Goal: Information Seeking & Learning: Find specific page/section

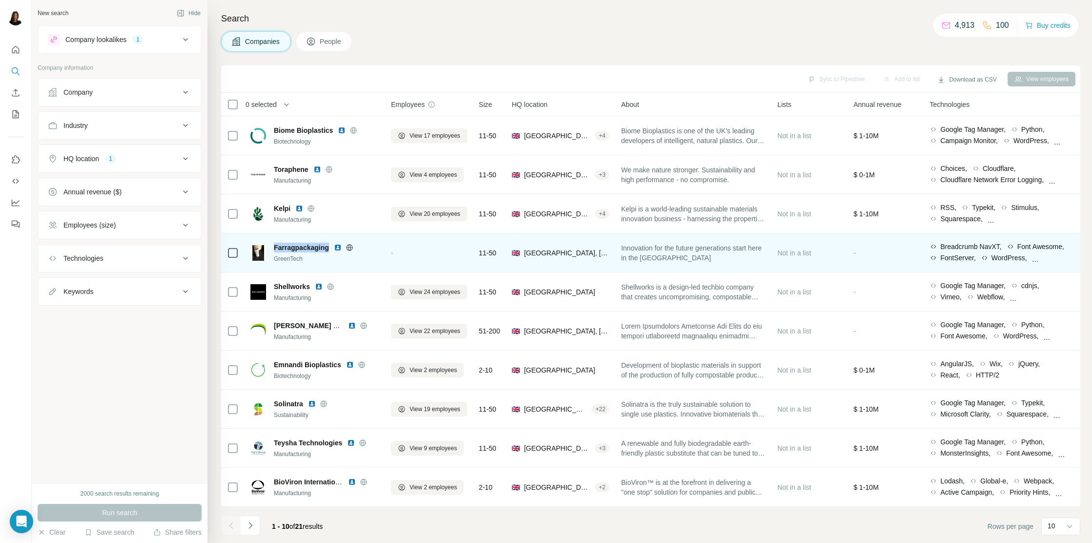
drag, startPoint x: 291, startPoint y: 237, endPoint x: 329, endPoint y: 248, distance: 40.2
click at [330, 248] on td "Farragpackaging GreenTech" at bounding box center [315, 252] width 141 height 39
copy span "Farragpackaging"
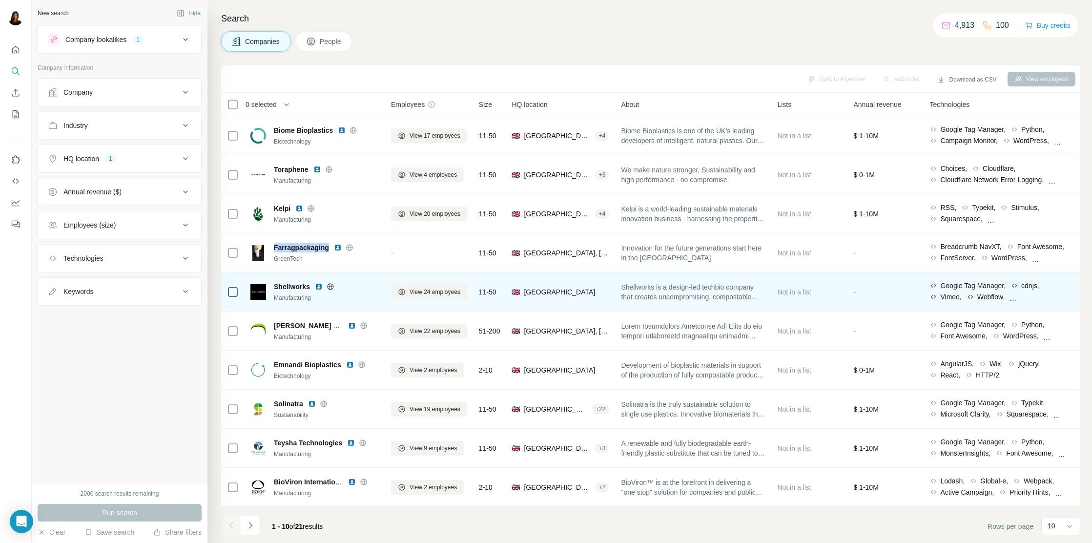
click at [288, 277] on td "Shellworks Manufacturing" at bounding box center [315, 291] width 141 height 39
drag, startPoint x: 288, startPoint y: 277, endPoint x: 307, endPoint y: 280, distance: 18.2
click at [307, 280] on td "Shellworks Manufacturing" at bounding box center [315, 291] width 141 height 39
copy span "Shellworks"
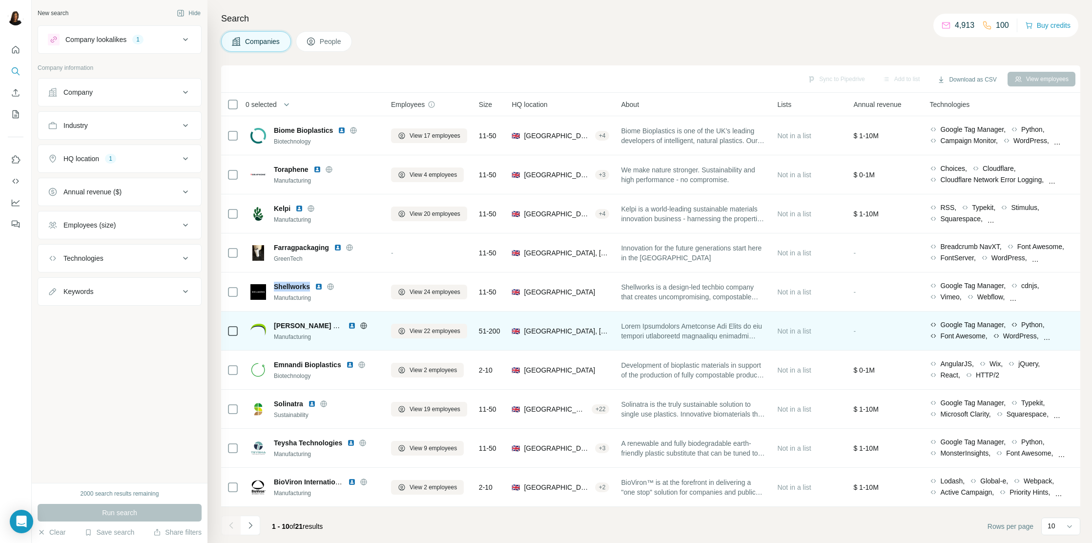
click at [291, 314] on td "Wells Performance Materials Manufacturing" at bounding box center [315, 330] width 141 height 39
drag, startPoint x: 295, startPoint y: 316, endPoint x: 333, endPoint y: 324, distance: 38.9
click at [333, 324] on td "Wells Performance Materials Manufacturing" at bounding box center [315, 330] width 141 height 39
copy span "Wells Performance"
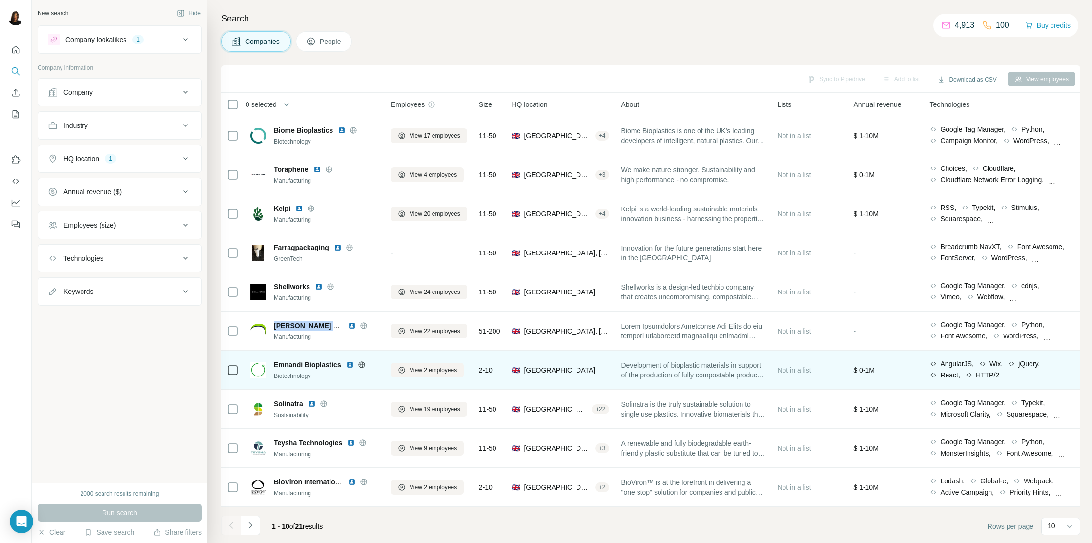
click at [299, 357] on div "Emnandi Bioplastics Biotechnology" at bounding box center [314, 369] width 129 height 27
drag, startPoint x: 302, startPoint y: 357, endPoint x: 340, endPoint y: 362, distance: 38.9
click at [340, 362] on div "Emnandi Bioplastics Biotechnology" at bounding box center [314, 369] width 129 height 27
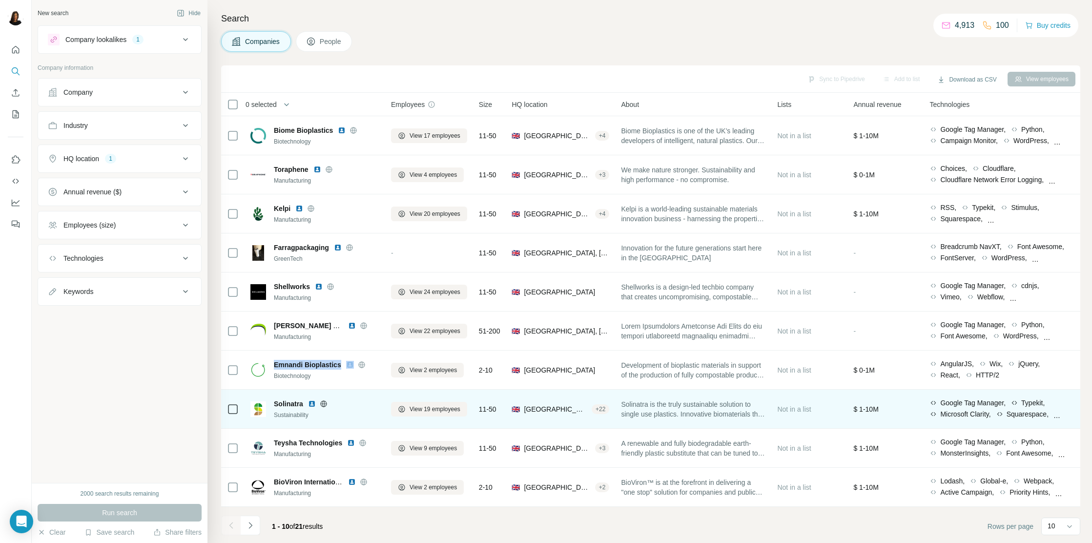
copy span "Emnandi Bioplastics"
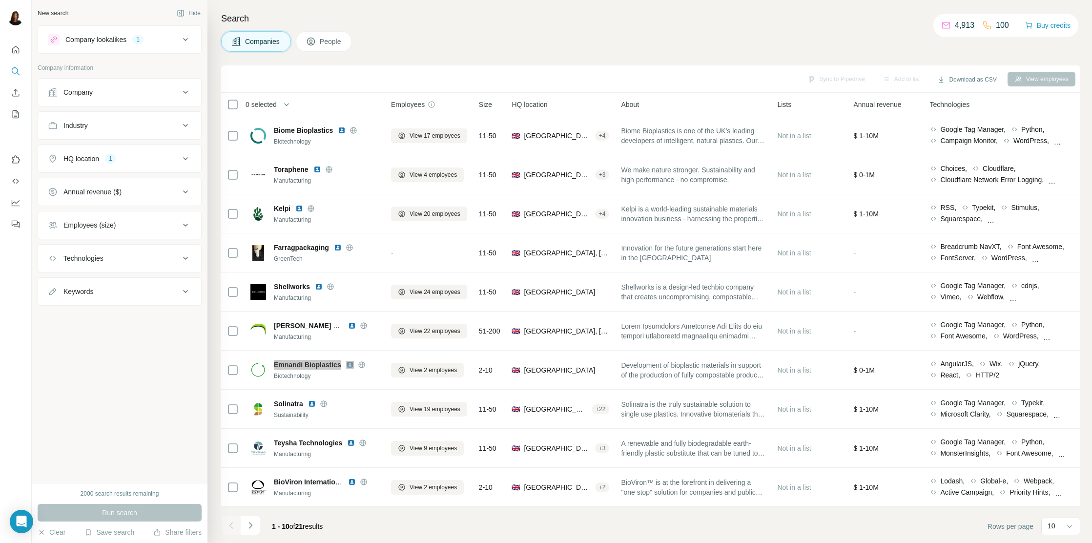
scroll to position [0, 0]
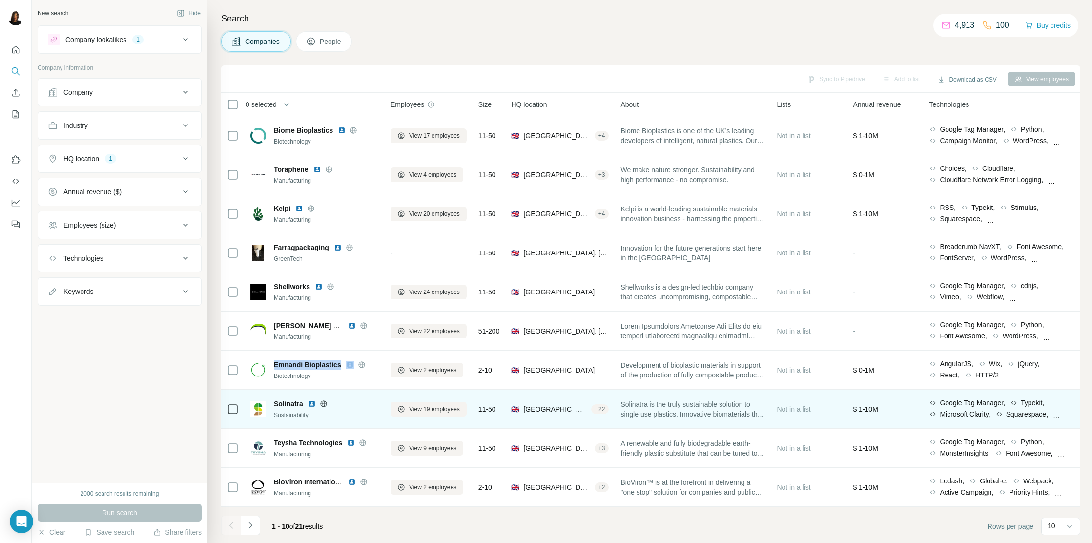
click at [284, 392] on td "Solinatra Sustainability" at bounding box center [315, 409] width 141 height 39
drag, startPoint x: 284, startPoint y: 392, endPoint x: 306, endPoint y: 394, distance: 22.1
click at [306, 394] on td "Solinatra Sustainability" at bounding box center [315, 409] width 141 height 39
copy span "Solinatra"
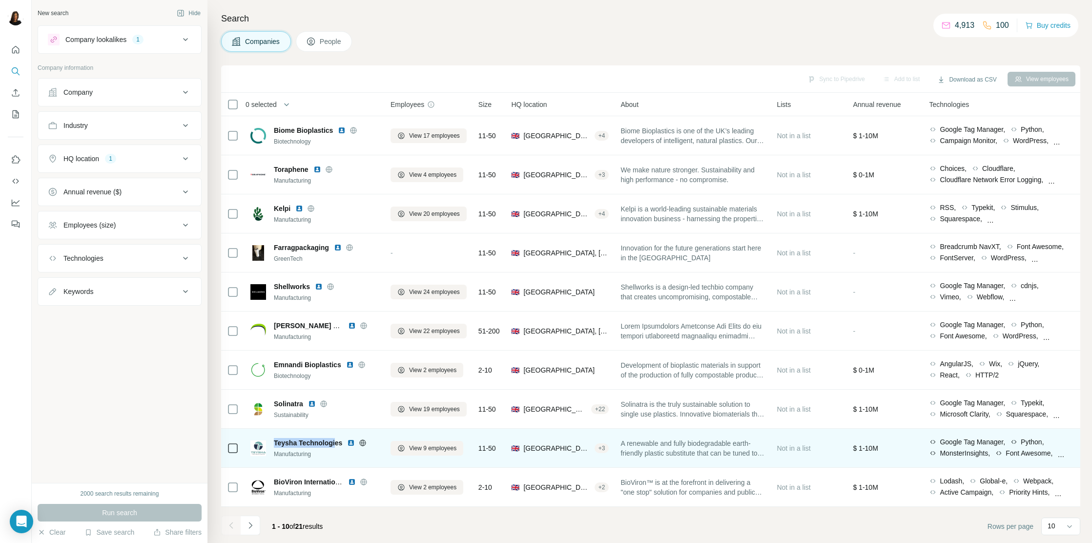
drag, startPoint x: 287, startPoint y: 433, endPoint x: 336, endPoint y: 442, distance: 49.7
click at [336, 442] on td "Teysha Technologies Manufacturing" at bounding box center [315, 448] width 141 height 39
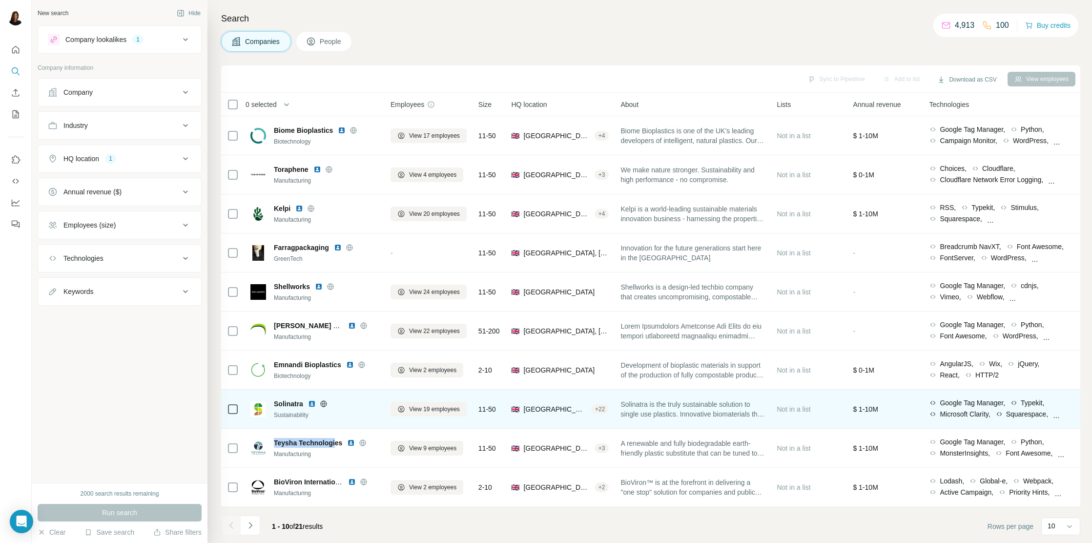
copy span "Teysha Technologi"
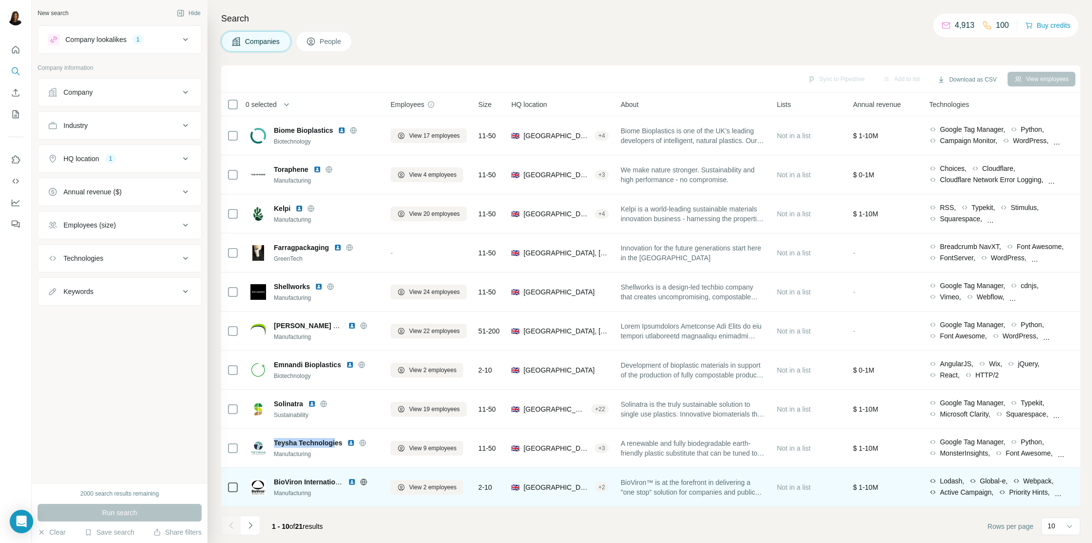
click at [300, 471] on td "BioViron International Manufacturing" at bounding box center [315, 487] width 141 height 39
drag, startPoint x: 302, startPoint y: 472, endPoint x: 336, endPoint y: 479, distance: 35.1
click at [336, 479] on td "BioViron International Manufacturing" at bounding box center [315, 487] width 141 height 39
copy span "BioViron International"
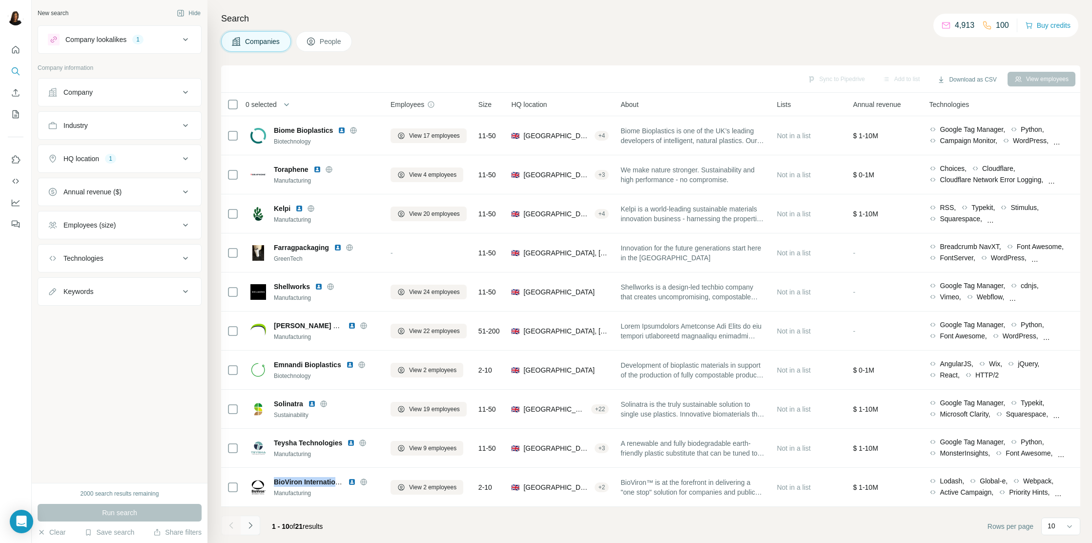
click at [247, 525] on icon "Navigate to next page" at bounding box center [251, 525] width 10 height 10
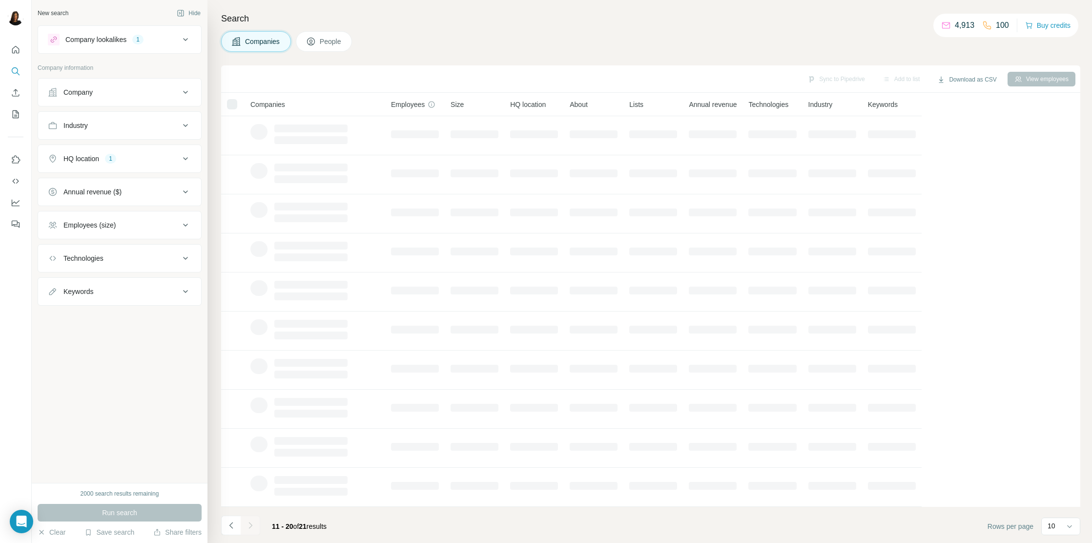
scroll to position [0, 0]
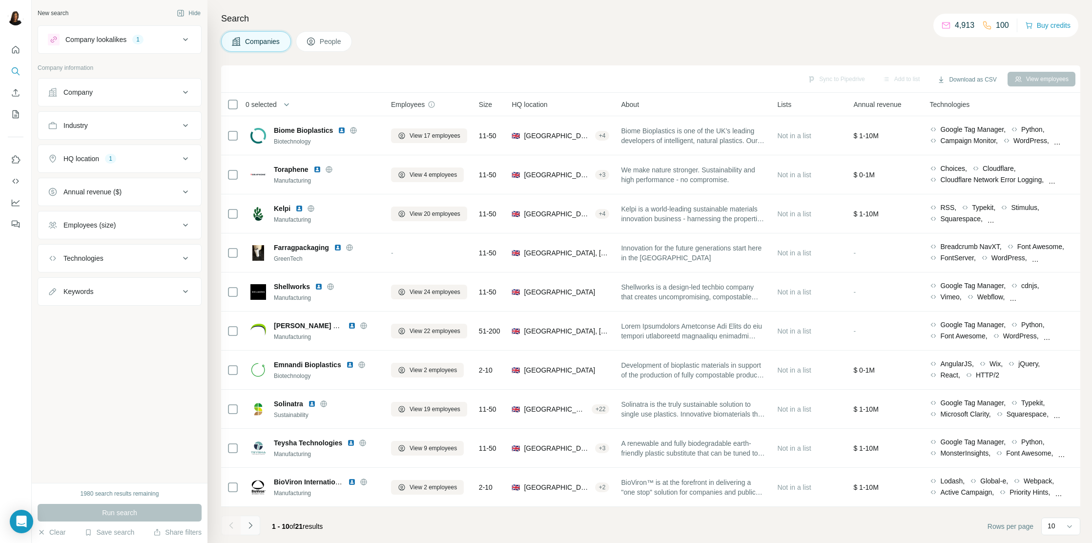
click at [252, 521] on icon "Navigate to next page" at bounding box center [251, 525] width 10 height 10
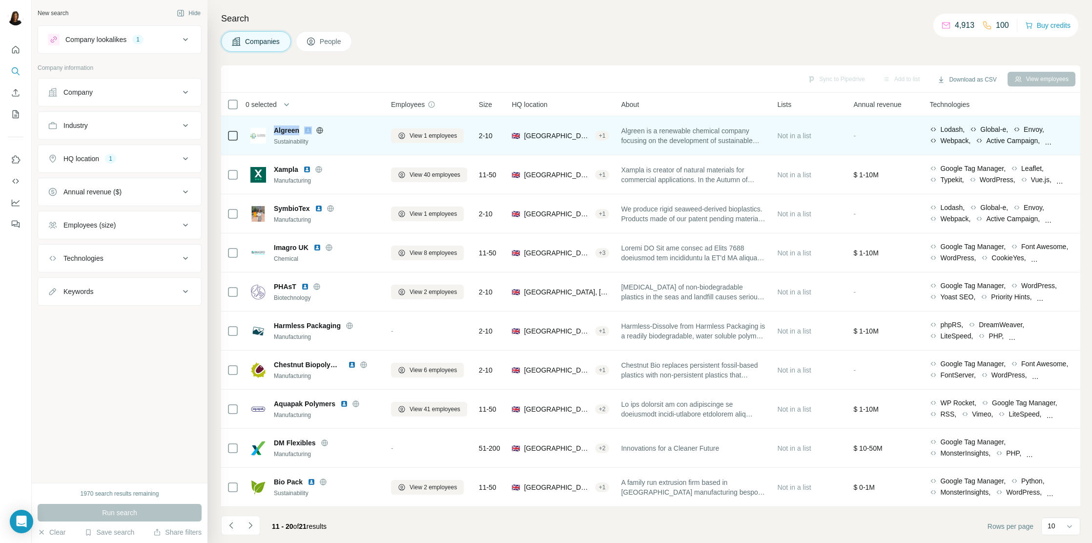
drag, startPoint x: 288, startPoint y: 123, endPoint x: 304, endPoint y: 129, distance: 17.9
click at [304, 129] on div "Algreen Sustainability" at bounding box center [314, 135] width 129 height 27
copy span "Algreen"
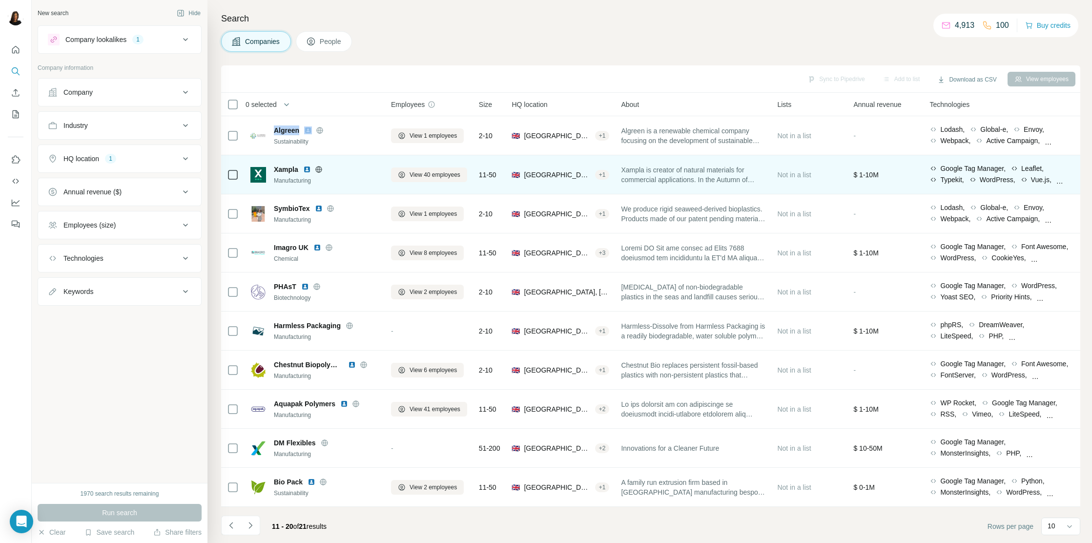
click at [277, 158] on td "Xampla Manufacturing" at bounding box center [315, 174] width 141 height 39
drag, startPoint x: 279, startPoint y: 158, endPoint x: 293, endPoint y: 161, distance: 13.9
click at [293, 161] on td "Xampla Manufacturing" at bounding box center [315, 174] width 141 height 39
copy span "Xampla"
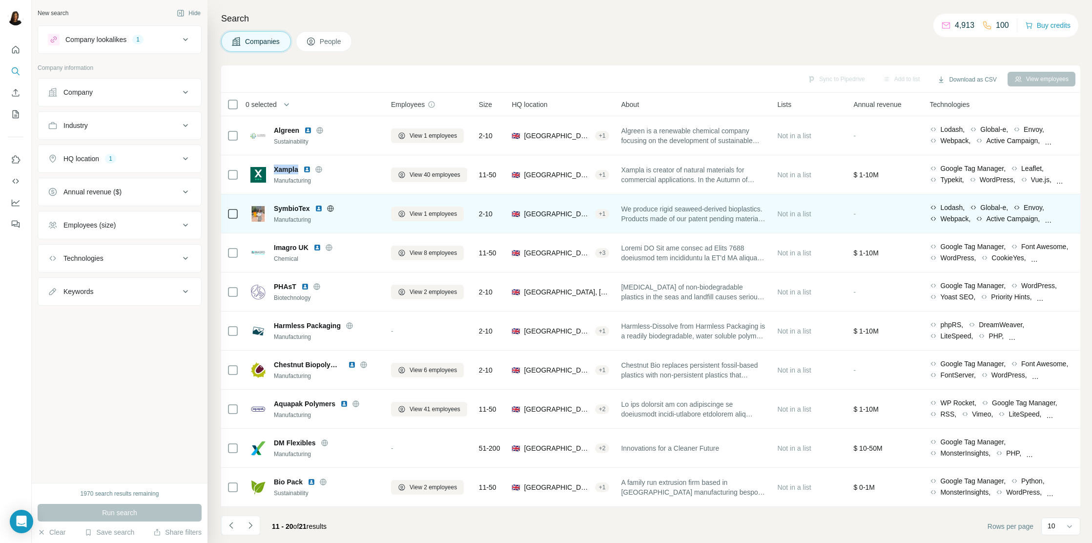
click at [280, 199] on td "SymbioTex Manufacturing" at bounding box center [315, 213] width 141 height 39
drag, startPoint x: 282, startPoint y: 199, endPoint x: 304, endPoint y: 201, distance: 22.5
click at [304, 201] on td "SymbioTex Manufacturing" at bounding box center [315, 213] width 141 height 39
copy span "SymbioTex"
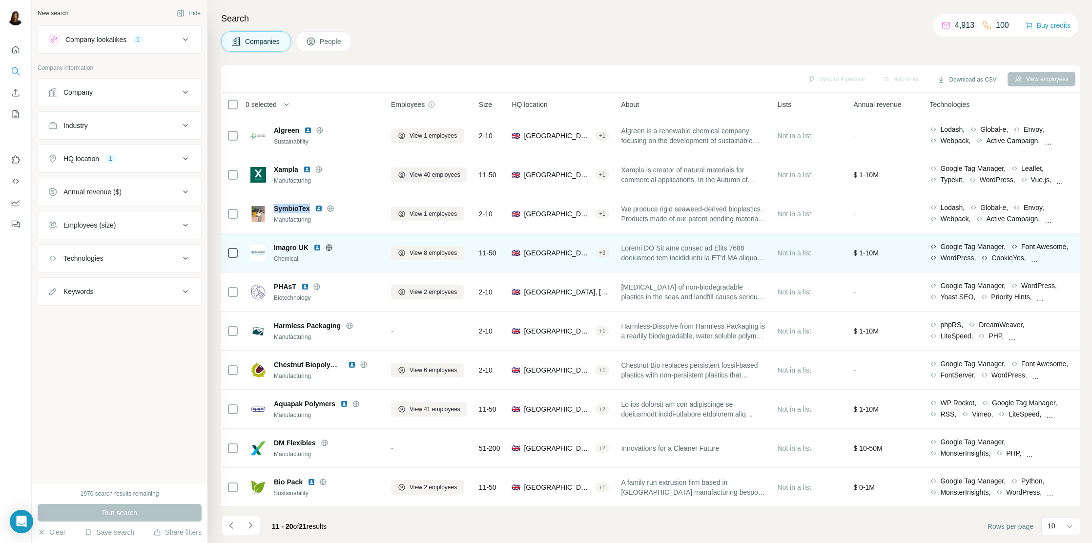
click at [284, 237] on td "Imagro UK Chemical" at bounding box center [315, 252] width 141 height 39
drag, startPoint x: 284, startPoint y: 237, endPoint x: 309, endPoint y: 246, distance: 27.0
click at [309, 246] on td "Imagro UK Chemical" at bounding box center [315, 252] width 141 height 39
copy span "Imagro UK"
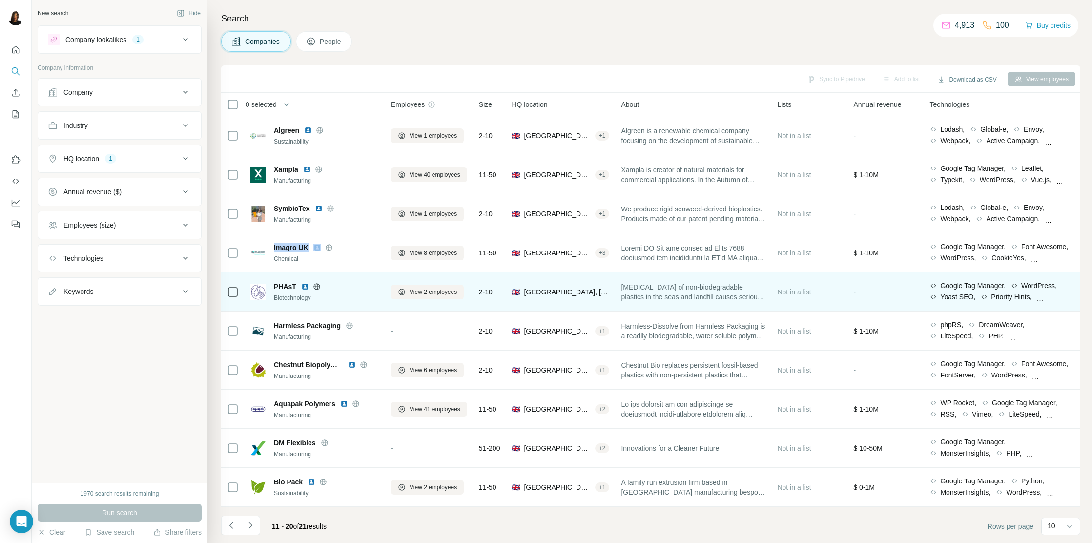
click at [282, 275] on td "PHAsT Biotechnology" at bounding box center [315, 291] width 141 height 39
drag, startPoint x: 282, startPoint y: 276, endPoint x: 296, endPoint y: 279, distance: 14.6
click at [296, 279] on td "PHAsT Biotechnology" at bounding box center [315, 291] width 141 height 39
copy span "PHAsT"
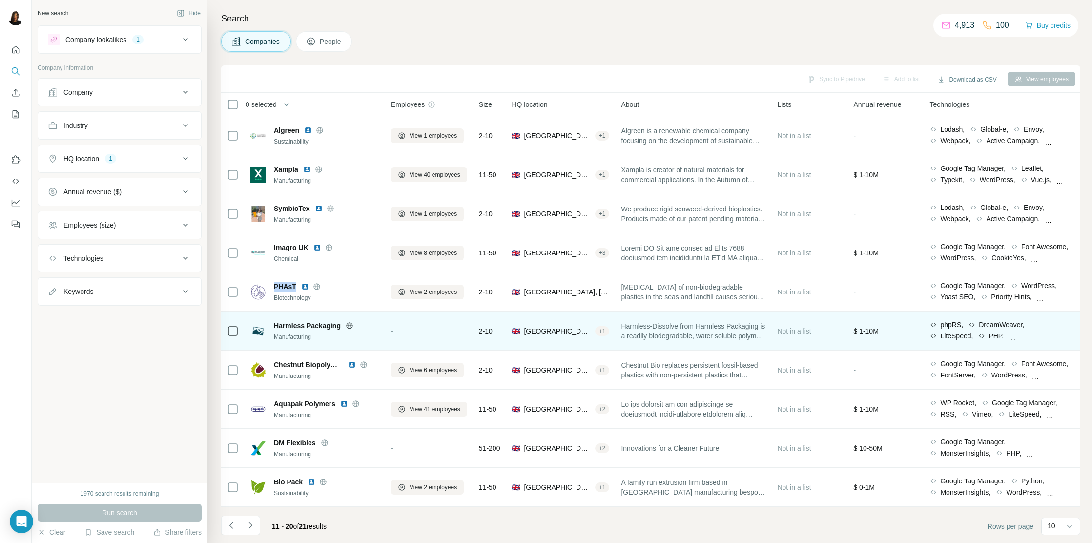
click at [293, 315] on td "Harmless Packaging Manufacturing" at bounding box center [315, 330] width 141 height 39
drag, startPoint x: 301, startPoint y: 315, endPoint x: 338, endPoint y: 322, distance: 38.2
click at [338, 322] on td "Harmless Packaging Manufacturing" at bounding box center [315, 330] width 141 height 39
copy span "Harmless Packaging"
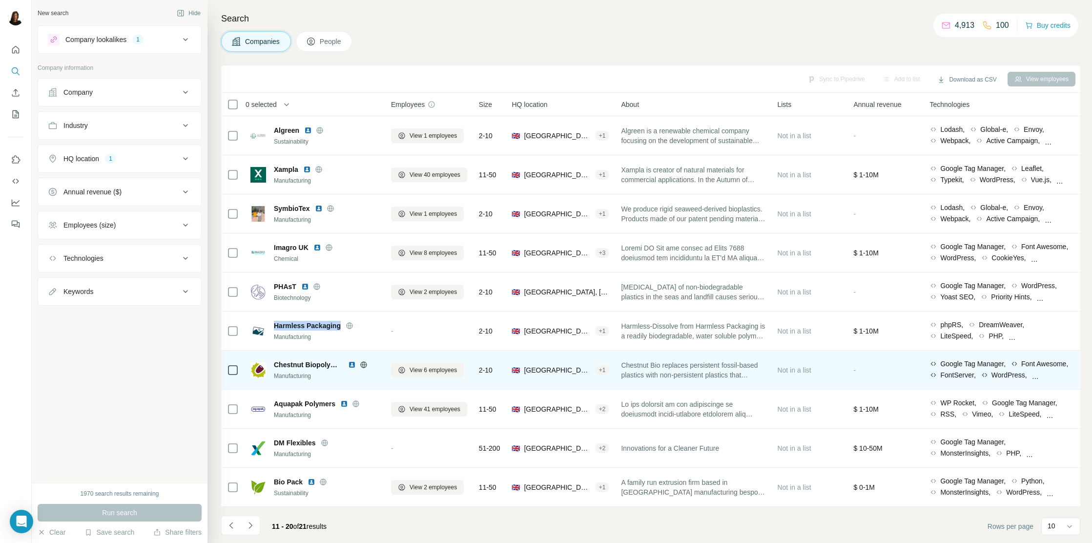
click at [297, 357] on div "Chestnut Biopolymers Manufacturing" at bounding box center [314, 369] width 129 height 27
drag, startPoint x: 297, startPoint y: 357, endPoint x: 326, endPoint y: 363, distance: 29.5
click at [326, 363] on div "Chestnut Biopolymers Manufacturing" at bounding box center [314, 369] width 129 height 27
copy span "Chestnut Biopolymers"
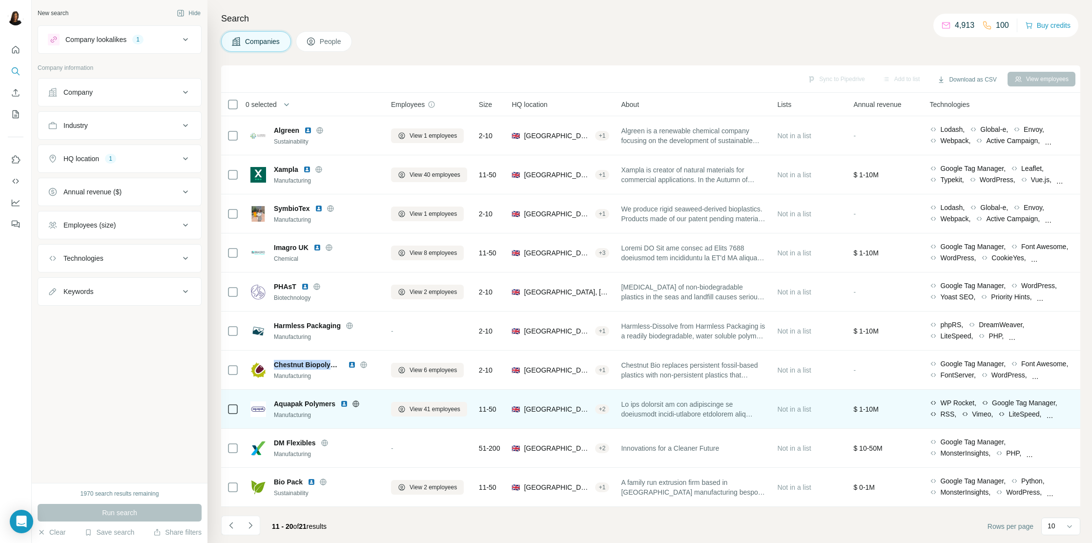
click at [286, 393] on td "Aquapak Polymers Manufacturing" at bounding box center [315, 409] width 141 height 39
drag, startPoint x: 286, startPoint y: 393, endPoint x: 331, endPoint y: 400, distance: 45.5
click at [331, 400] on td "Aquapak Polymers Manufacturing" at bounding box center [315, 409] width 141 height 39
copy span "Aquapak Polymers"
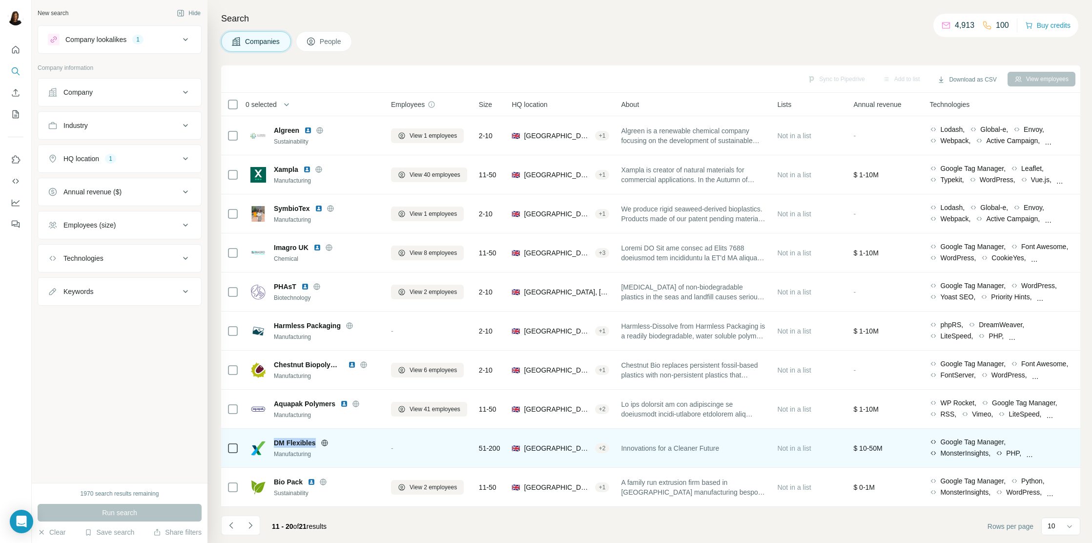
drag, startPoint x: 283, startPoint y: 433, endPoint x: 316, endPoint y: 440, distance: 34.0
click at [316, 440] on td "DM Flexibles Manufacturing" at bounding box center [315, 448] width 141 height 39
copy span "DM Flexibles"
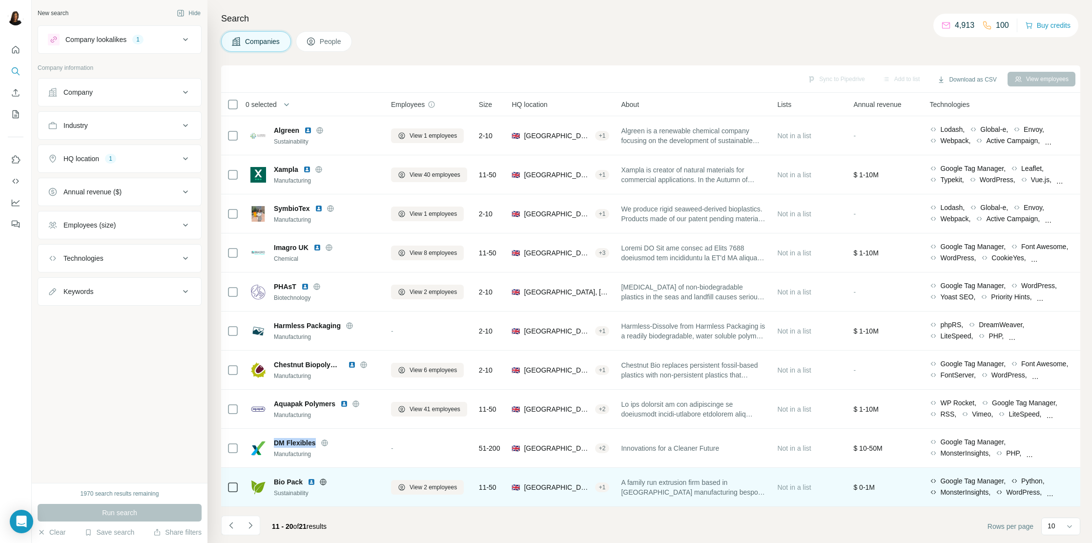
click at [286, 473] on div "Bio Pack Sustainability" at bounding box center [314, 486] width 129 height 27
drag, startPoint x: 286, startPoint y: 473, endPoint x: 301, endPoint y: 476, distance: 15.4
click at [301, 476] on div "Bio Pack Sustainability" at bounding box center [314, 486] width 129 height 27
copy span "Bio Pack"
click at [311, 483] on img at bounding box center [312, 482] width 8 height 8
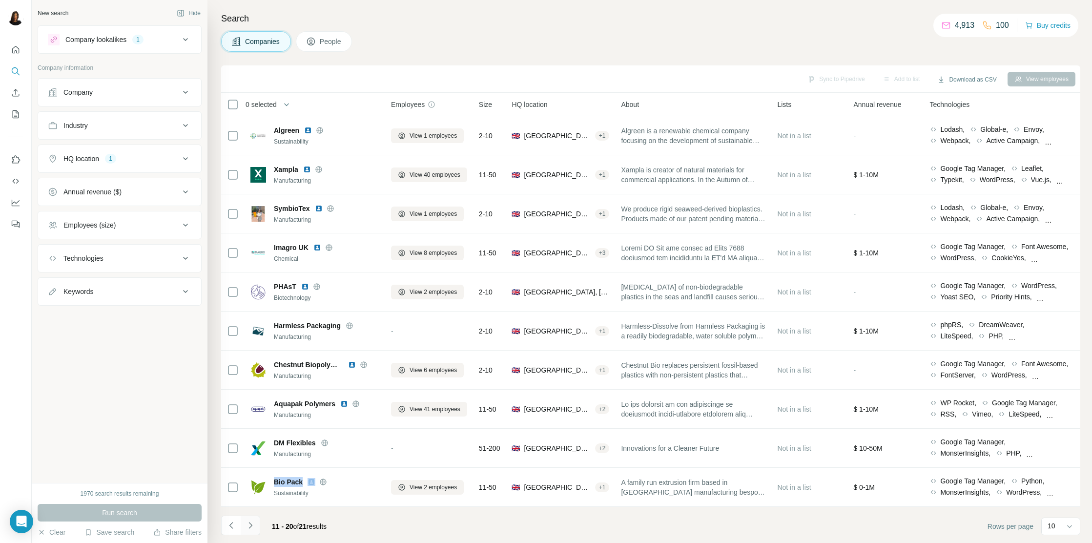
click at [252, 524] on icon "Navigate to next page" at bounding box center [251, 525] width 10 height 10
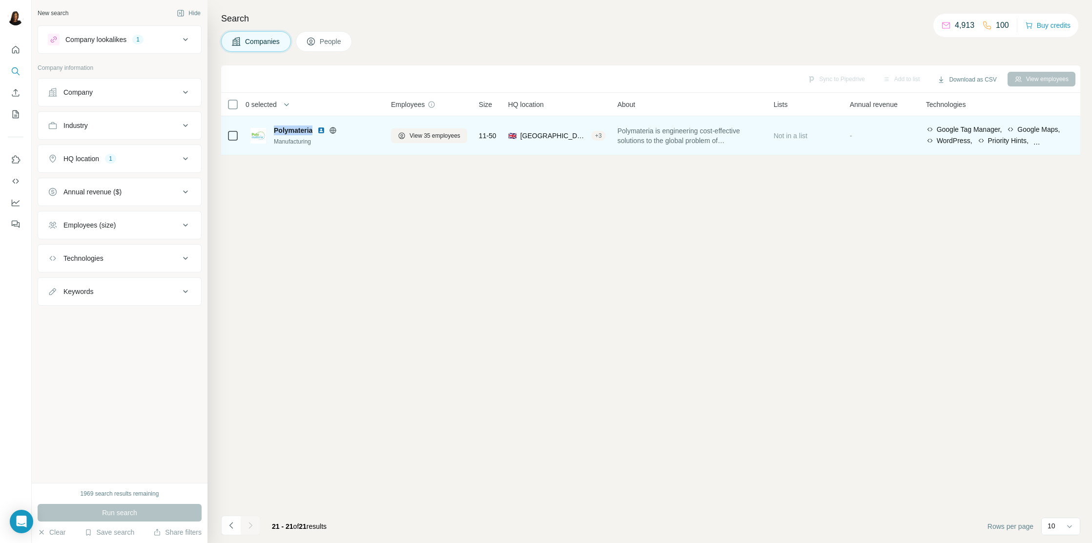
drag, startPoint x: 288, startPoint y: 126, endPoint x: 314, endPoint y: 133, distance: 26.8
click at [314, 133] on div "Polymateria Manufacturing" at bounding box center [314, 135] width 129 height 27
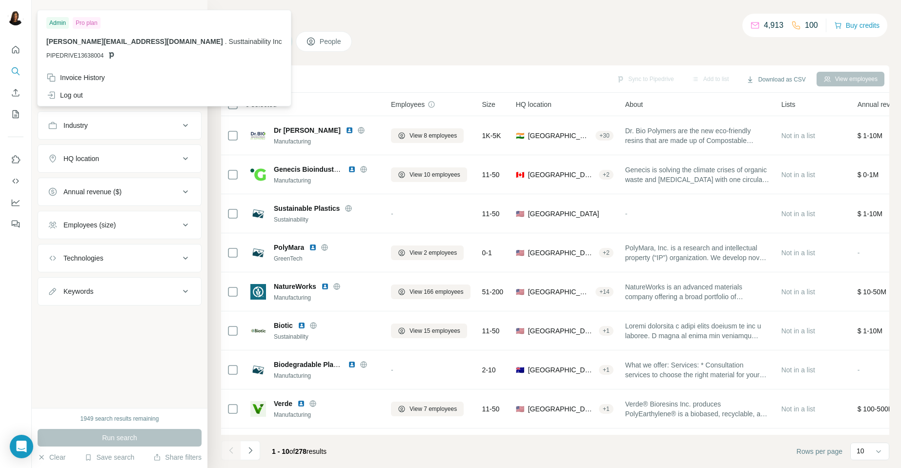
click at [191, 162] on button "HQ location" at bounding box center [119, 158] width 163 height 23
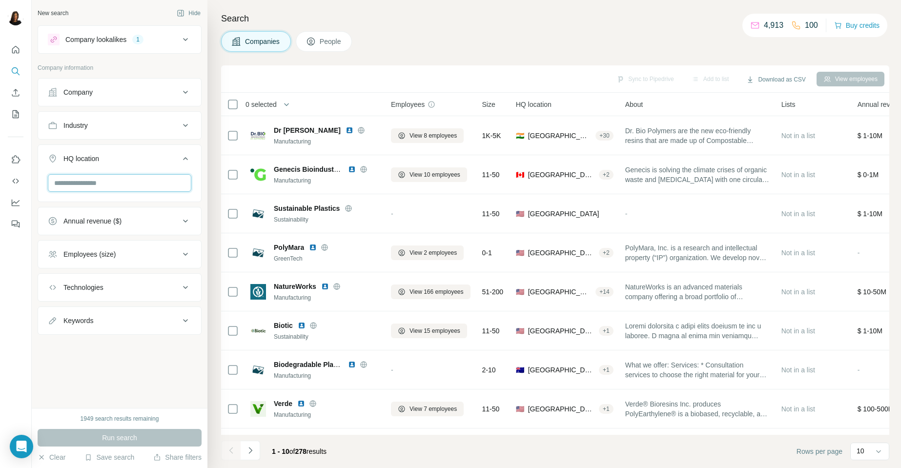
click at [155, 179] on input "text" at bounding box center [120, 183] width 144 height 18
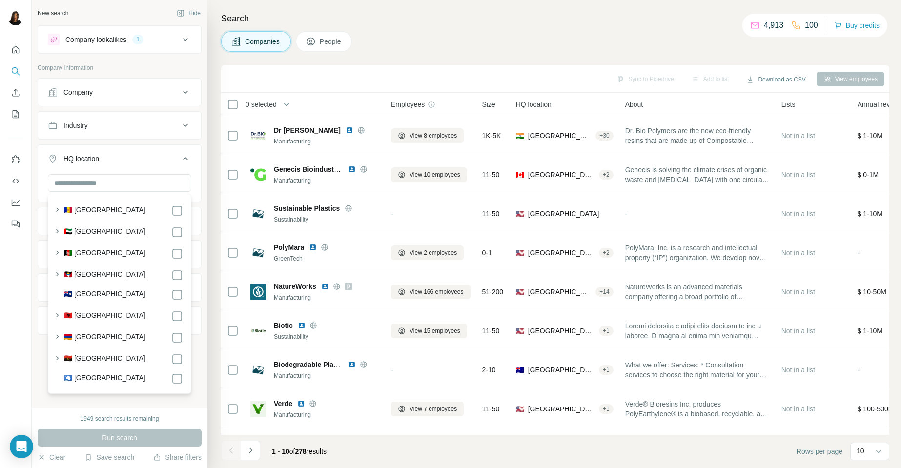
click at [122, 229] on label "🇦🇪 [GEOGRAPHIC_DATA]" at bounding box center [105, 232] width 82 height 12
click at [167, 440] on button "Run search" at bounding box center [120, 438] width 164 height 18
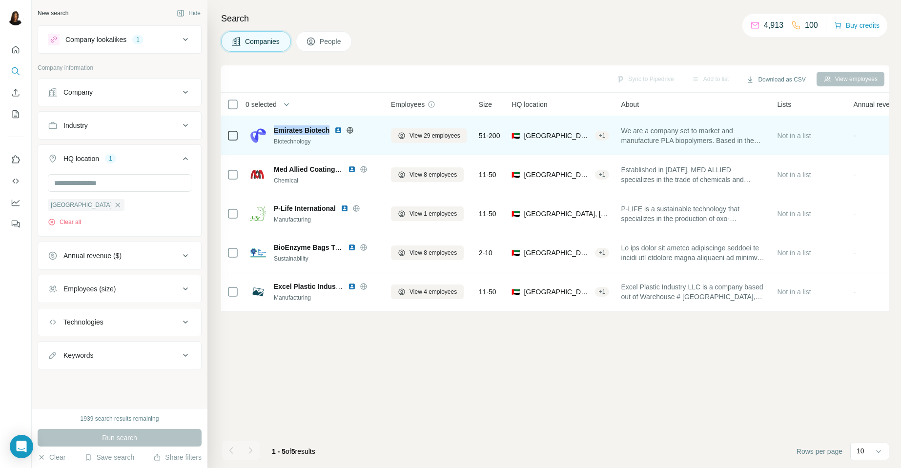
drag, startPoint x: 284, startPoint y: 123, endPoint x: 330, endPoint y: 130, distance: 46.4
click at [330, 130] on div "Emirates Biotech Biotechnology" at bounding box center [314, 135] width 129 height 27
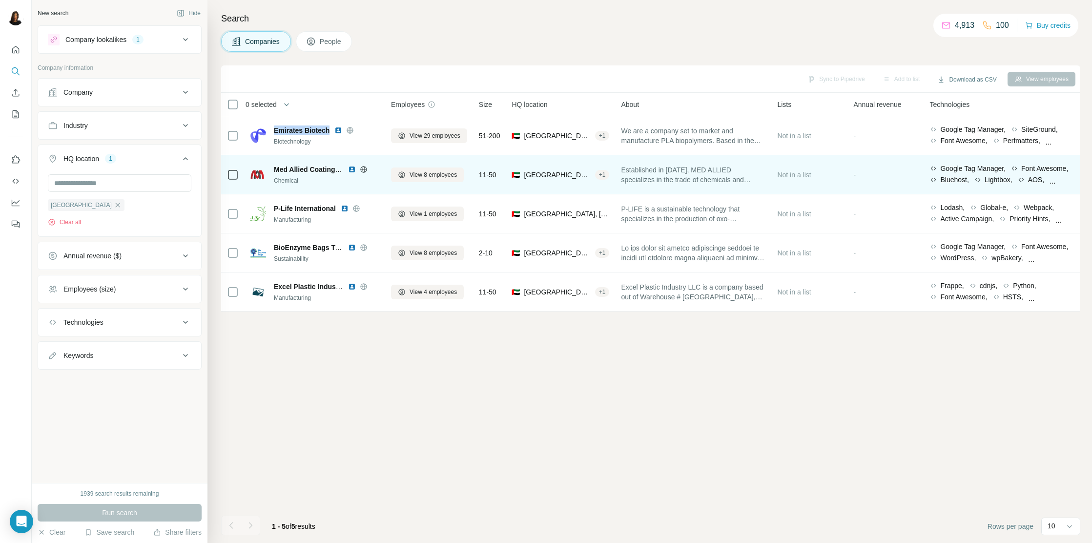
copy span "Emirates Biotech"
click at [295, 160] on td "Med Allied Coating Suppliers Chemical" at bounding box center [315, 174] width 141 height 39
drag, startPoint x: 295, startPoint y: 160, endPoint x: 329, endPoint y: 168, distance: 35.2
click at [329, 168] on td "Med Allied Coating Suppliers Chemical" at bounding box center [315, 174] width 141 height 39
copy span "Med Allied Coating"
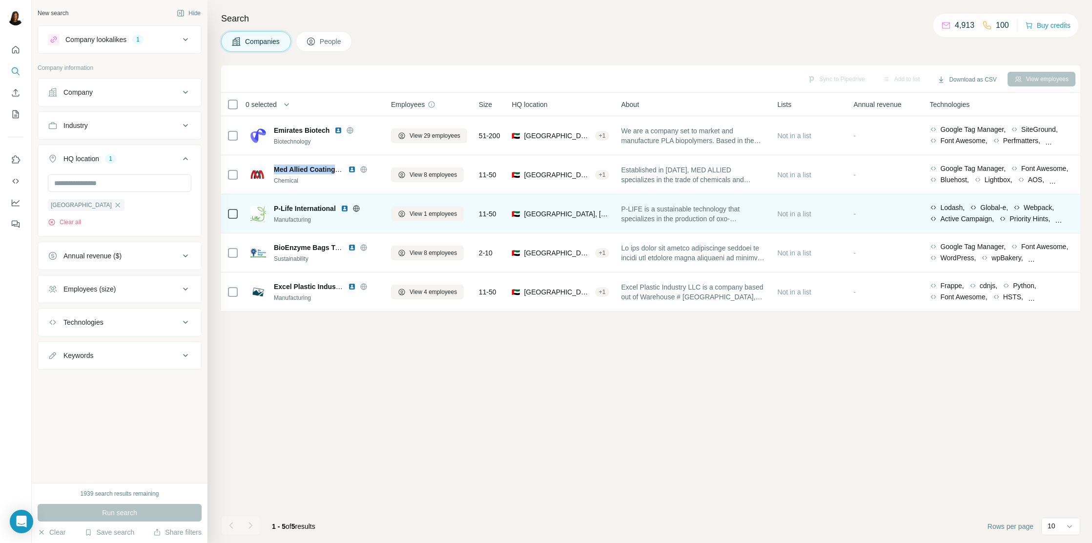
click at [292, 199] on td "P-Life International Manufacturing" at bounding box center [315, 213] width 141 height 39
drag, startPoint x: 292, startPoint y: 199, endPoint x: 337, endPoint y: 206, distance: 46.0
click at [337, 206] on td "P-Life International Manufacturing" at bounding box center [315, 213] width 141 height 39
copy span "P-Life International"
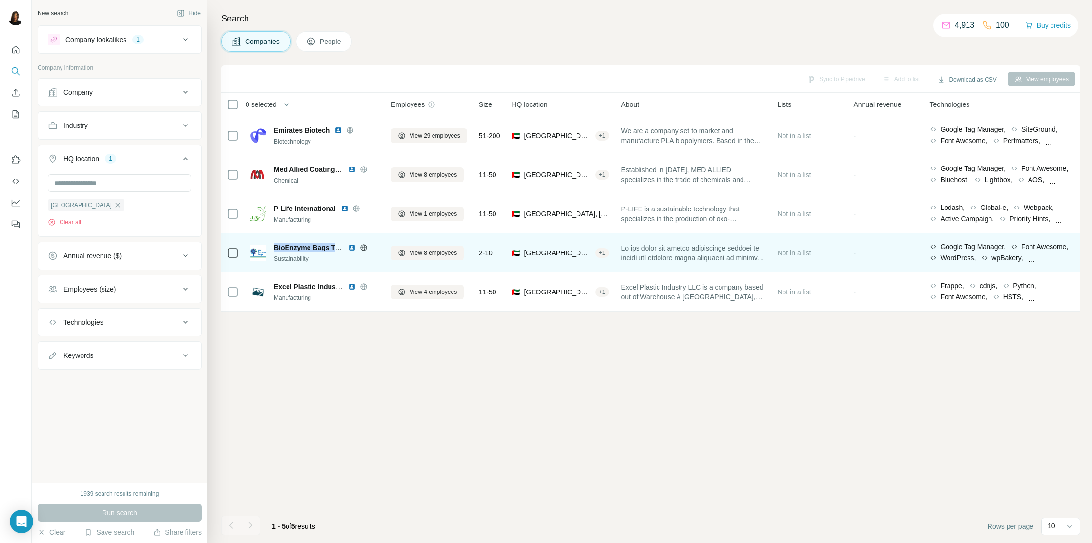
drag, startPoint x: 296, startPoint y: 238, endPoint x: 338, endPoint y: 245, distance: 42.1
click at [338, 245] on td "BioEnzyme Bags Trading L.L.C. Sustainability" at bounding box center [315, 252] width 141 height 39
copy span "BioEnzyme Bags Tr"
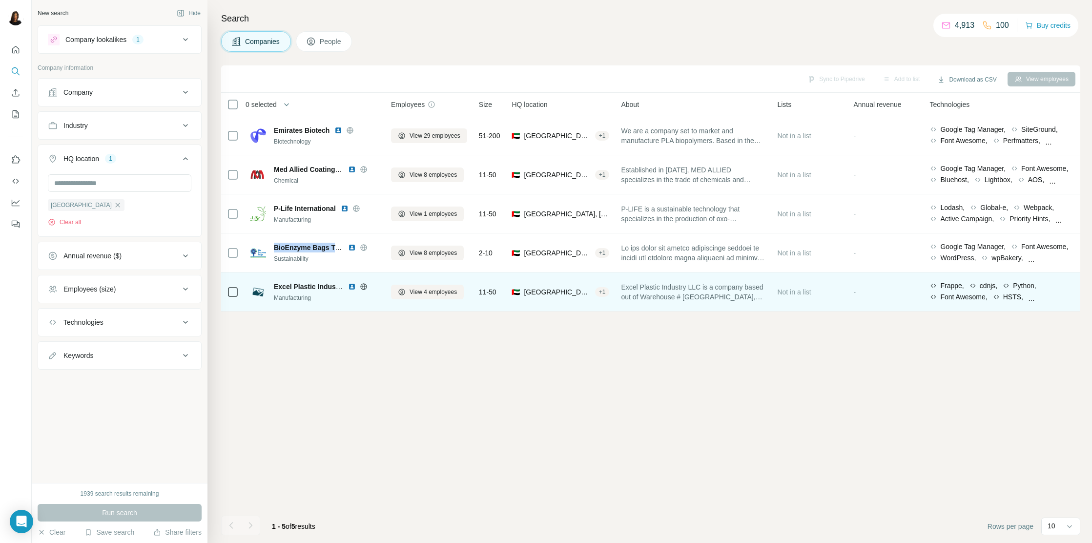
click at [288, 276] on td "Excel Plastic Industry Manufacturing" at bounding box center [315, 291] width 141 height 39
drag, startPoint x: 288, startPoint y: 276, endPoint x: 341, endPoint y: 287, distance: 54.2
click at [341, 287] on td "Excel Plastic Industry Manufacturing" at bounding box center [315, 291] width 141 height 39
copy span "Excel Plastic Industry"
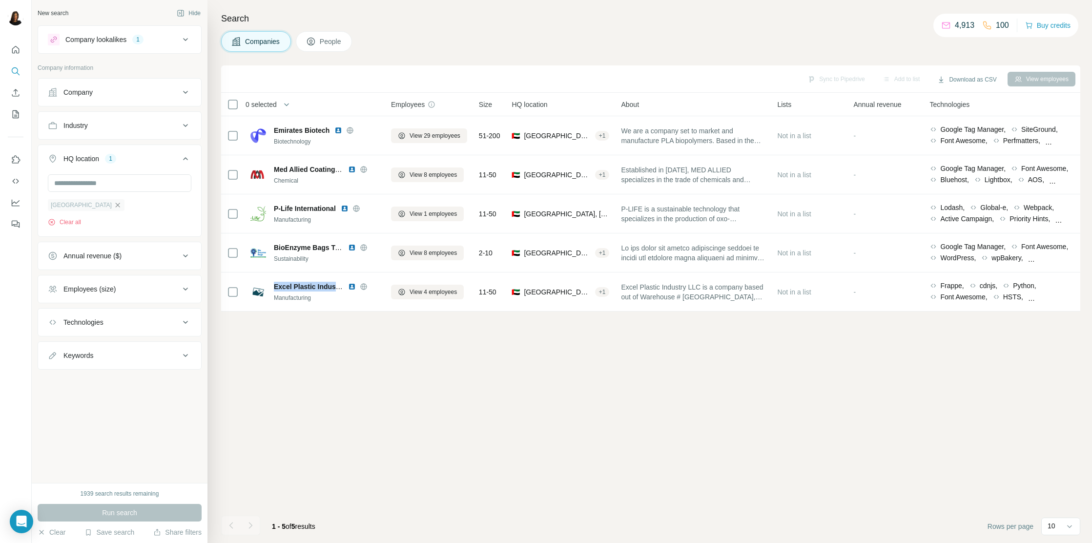
click at [114, 205] on icon "button" at bounding box center [118, 205] width 8 height 8
click at [153, 468] on button "Run search" at bounding box center [120, 513] width 164 height 18
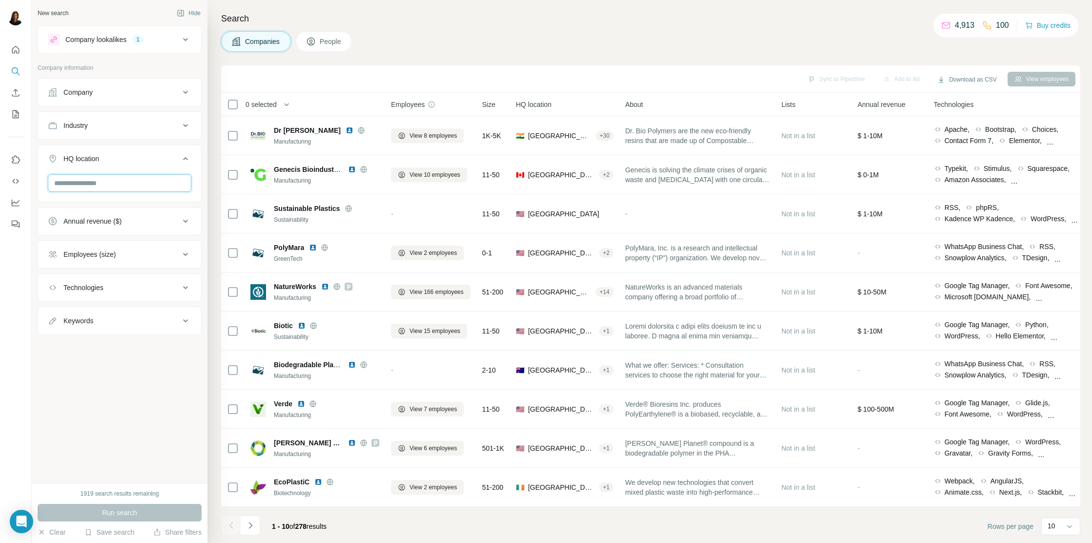
click at [135, 180] on input "text" at bounding box center [120, 183] width 144 height 18
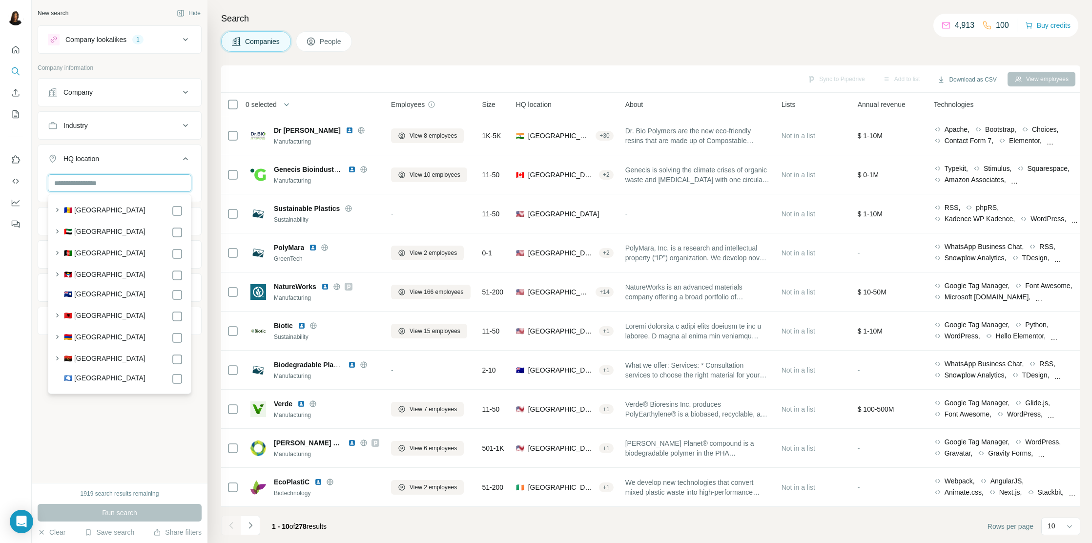
click at [124, 185] on input "text" at bounding box center [120, 183] width 144 height 18
type input "**********"
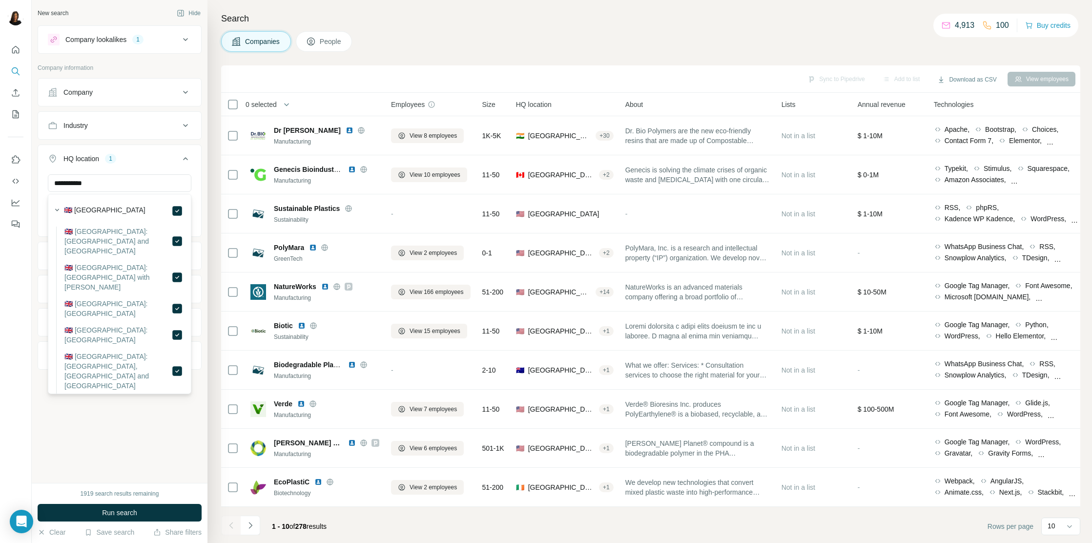
click at [146, 468] on button "Run search" at bounding box center [120, 513] width 164 height 18
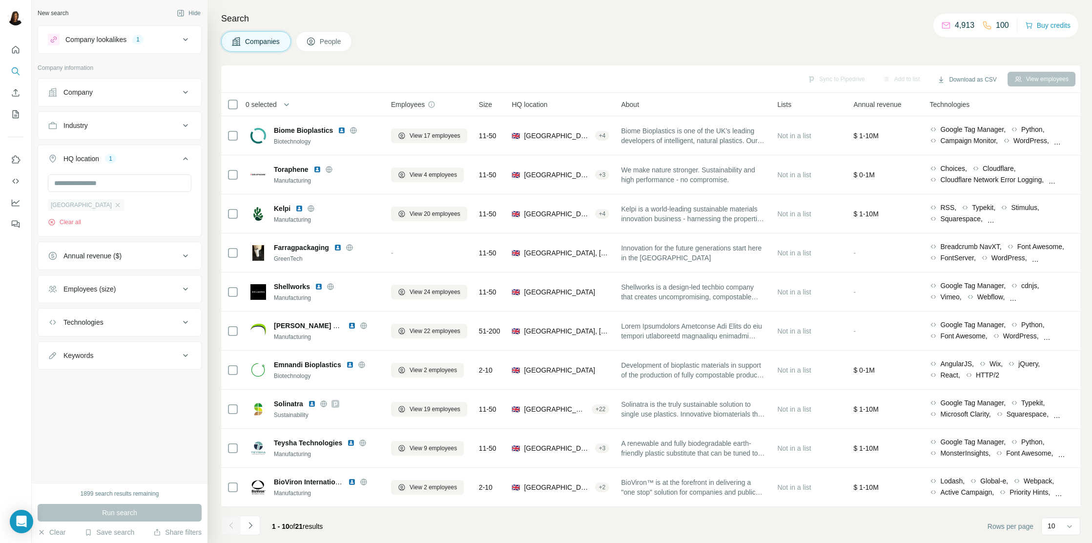
click at [101, 200] on div "[GEOGRAPHIC_DATA]" at bounding box center [86, 205] width 77 height 12
click at [114, 206] on icon "button" at bounding box center [118, 205] width 8 height 8
click at [161, 185] on input "text" at bounding box center [120, 183] width 144 height 18
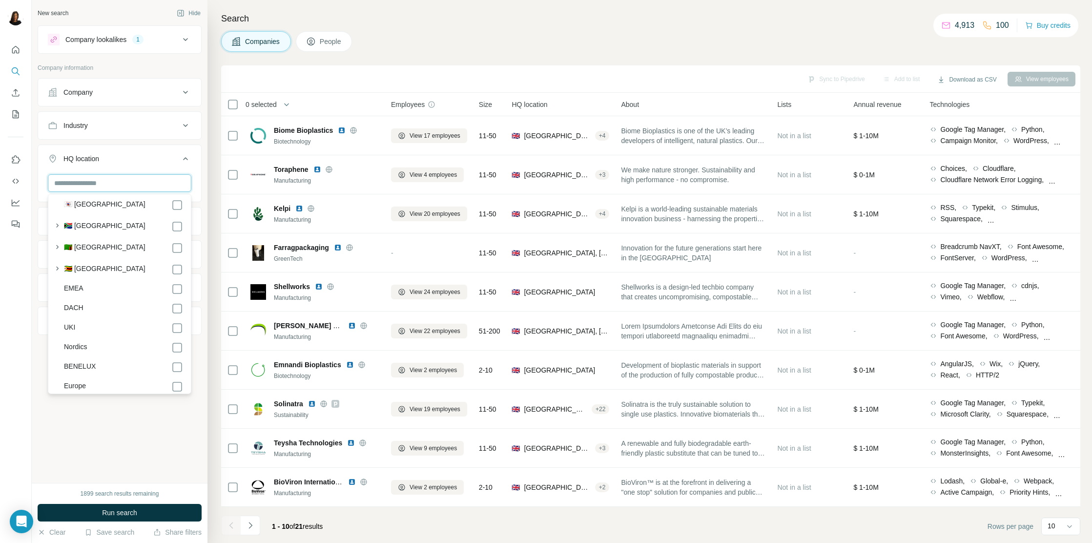
scroll to position [5262, 0]
click at [83, 353] on label "Europe" at bounding box center [75, 359] width 22 height 12
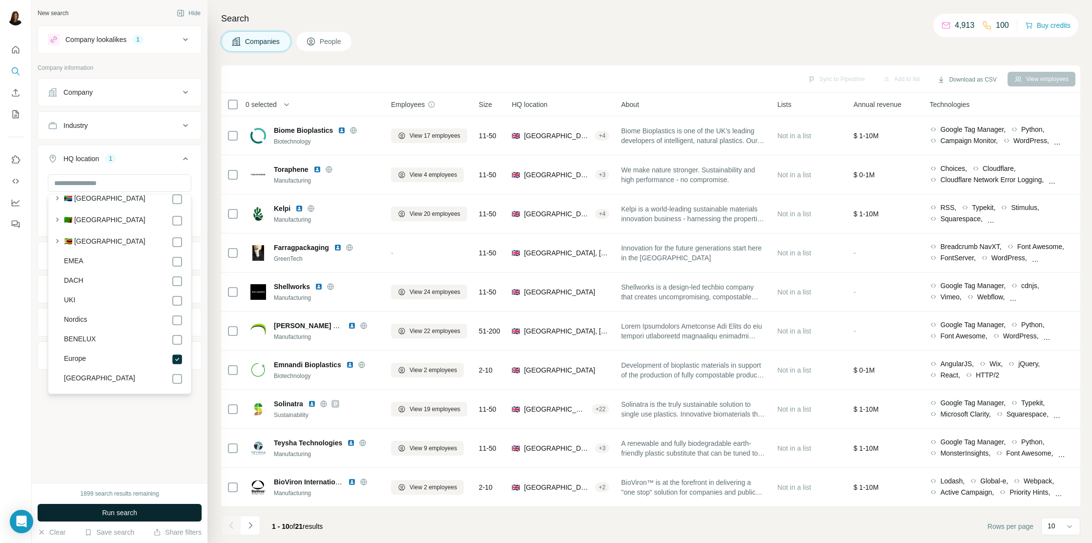
click at [126, 468] on button "Run search" at bounding box center [120, 513] width 164 height 18
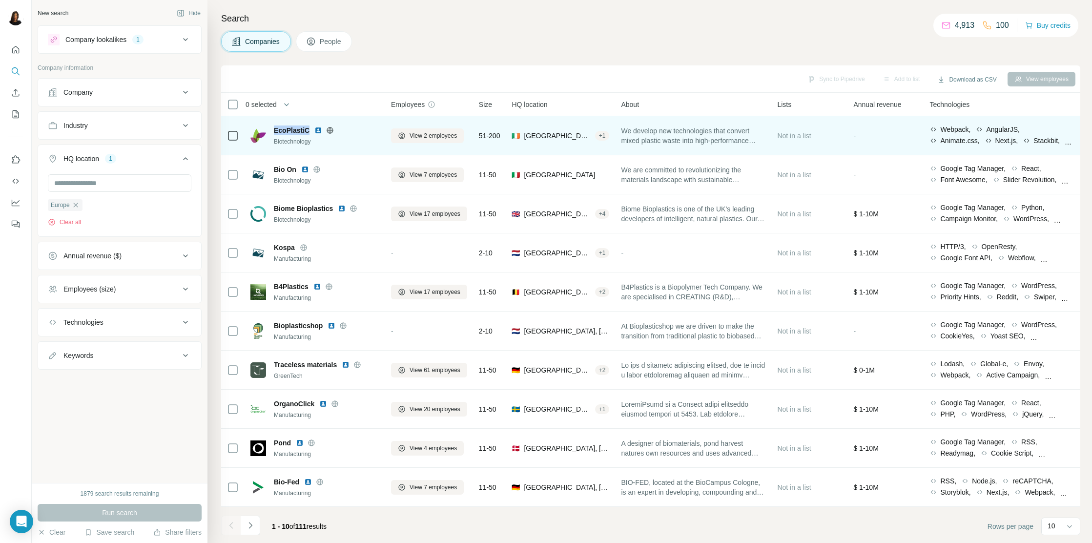
drag, startPoint x: 275, startPoint y: 119, endPoint x: 309, endPoint y: 132, distance: 36.9
click at [309, 132] on td "EcoPlastiC Biotechnology" at bounding box center [315, 135] width 141 height 39
copy span "EcoPlastiC"
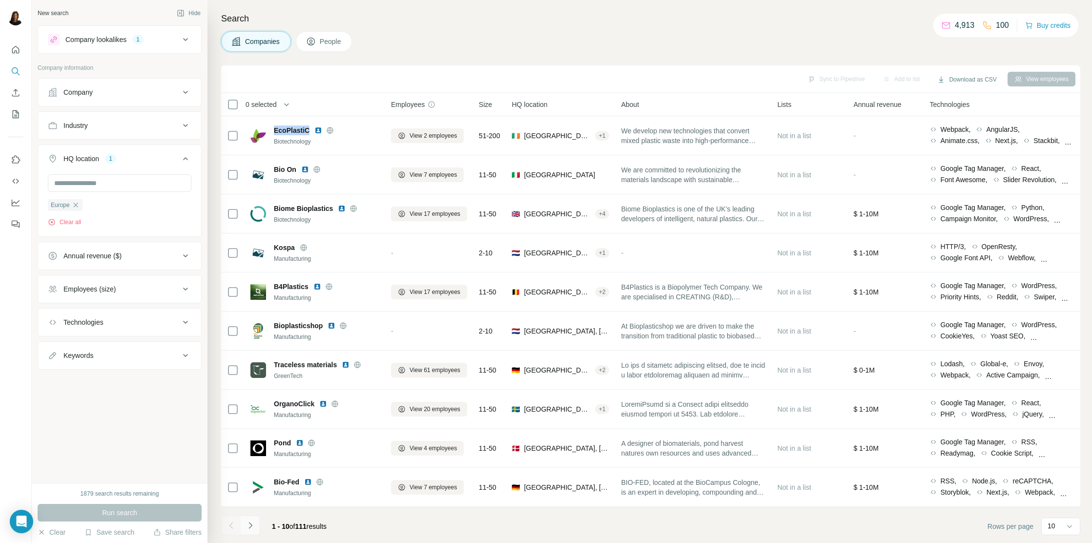
click at [247, 468] on icon "Navigate to next page" at bounding box center [251, 525] width 10 height 10
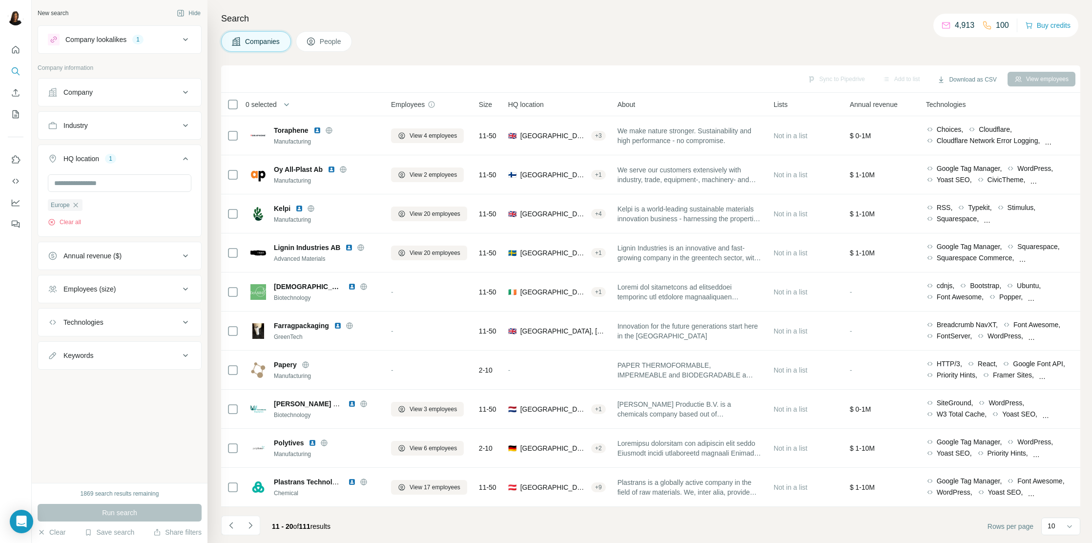
click at [185, 354] on icon at bounding box center [186, 356] width 12 height 12
